Goal: Task Accomplishment & Management: Use online tool/utility

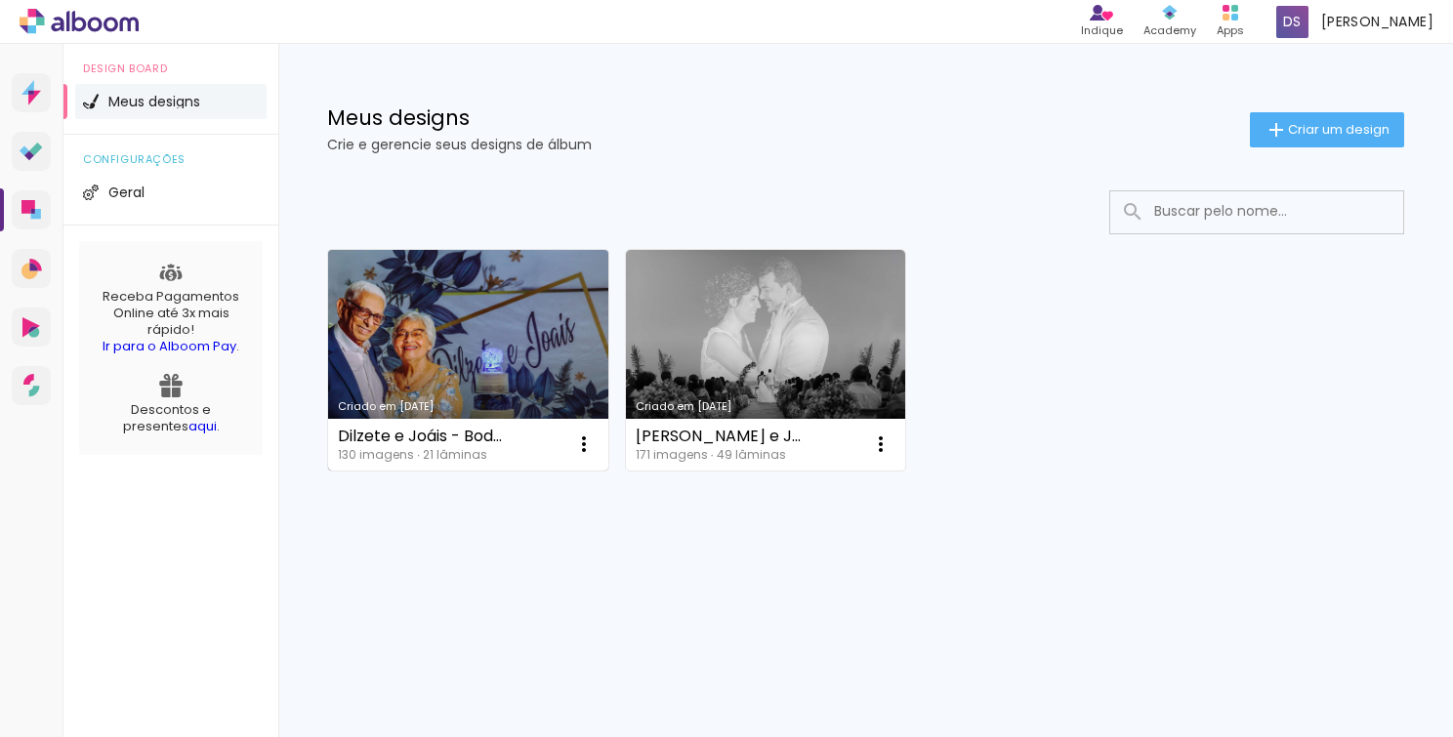
click at [438, 348] on link "Criado em [DATE]" at bounding box center [468, 360] width 280 height 221
